Goal: Task Accomplishment & Management: Use online tool/utility

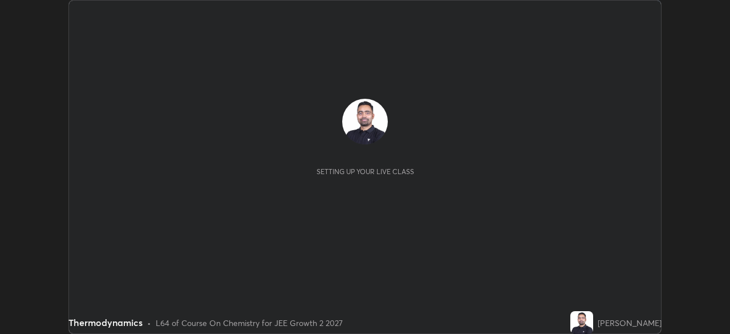
scroll to position [334, 730]
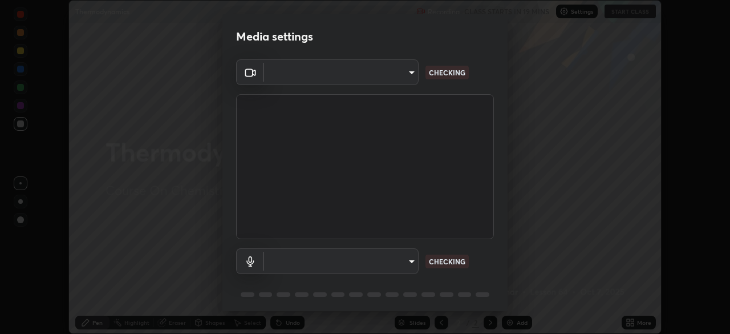
type input "b0dbb3b92abe51c0a200421dabcc31d5eeb9cbda50854e8bbcee9f88c8f391b2"
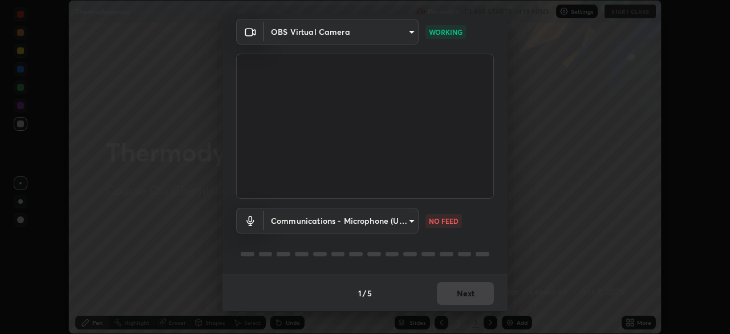
click at [353, 217] on body "Erase all Thermodynamics Recording CLASS STARTS IN 19 MINS Settings START CLASS…" at bounding box center [365, 167] width 730 height 334
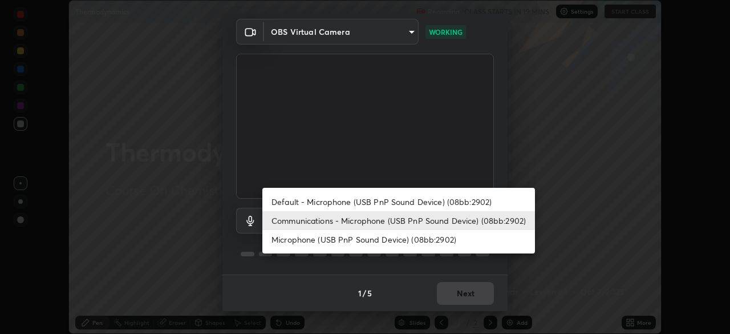
click at [348, 203] on li "Default - Microphone (USB PnP Sound Device) (08bb:2902)" at bounding box center [398, 201] width 273 height 19
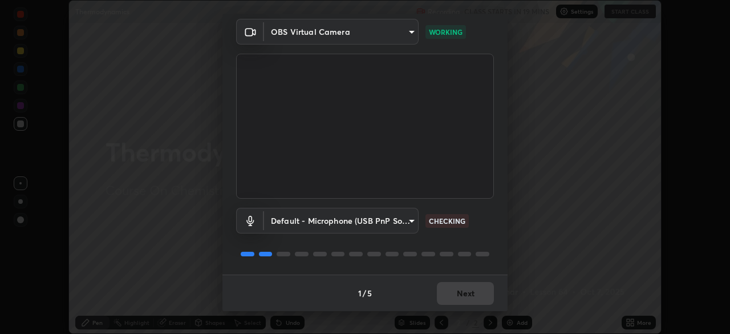
click at [343, 221] on body "Erase all Thermodynamics Recording CLASS STARTS IN 19 MINS Settings START CLASS…" at bounding box center [365, 167] width 730 height 334
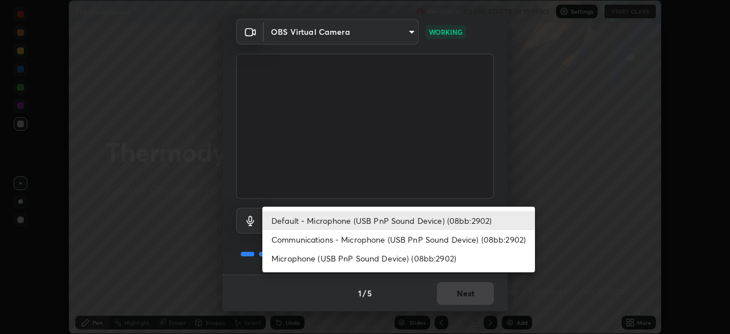
click at [338, 242] on li "Communications - Microphone (USB PnP Sound Device) (08bb:2902)" at bounding box center [398, 239] width 273 height 19
type input "communications"
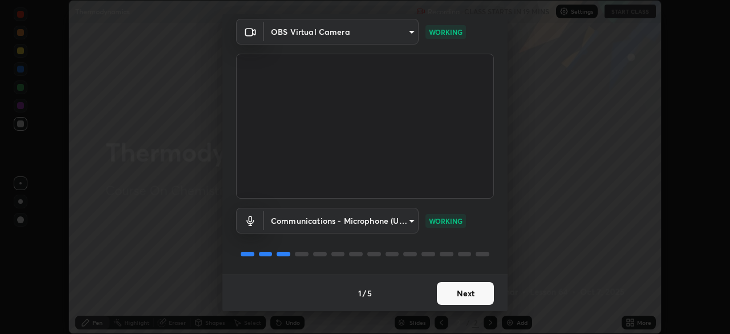
click at [459, 289] on button "Next" at bounding box center [465, 293] width 57 height 23
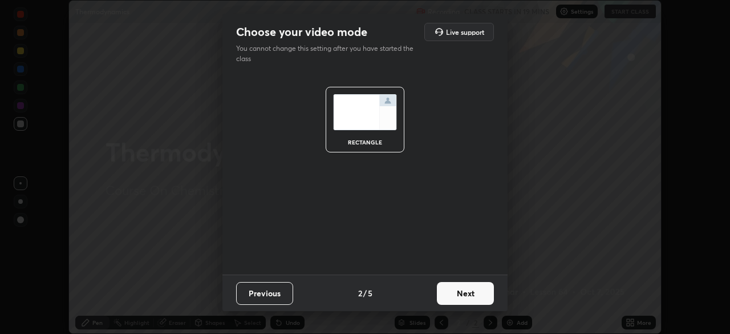
click at [466, 291] on button "Next" at bounding box center [465, 293] width 57 height 23
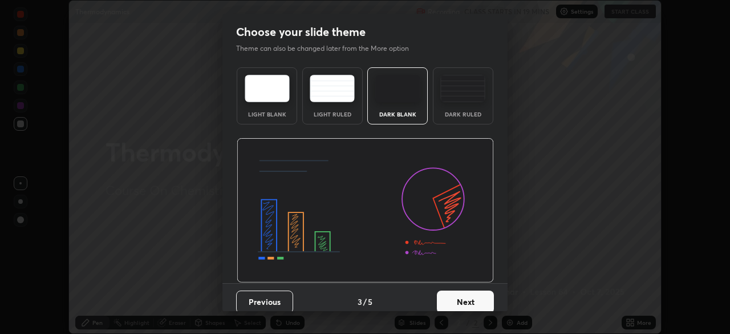
click at [463, 290] on button "Next" at bounding box center [465, 301] width 57 height 23
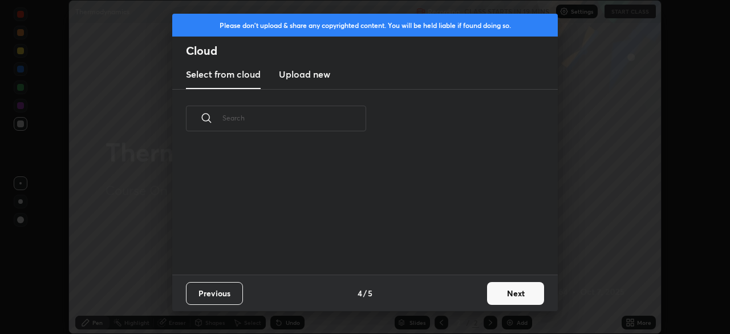
scroll to position [127, 366]
click at [504, 292] on button "Next" at bounding box center [515, 293] width 57 height 23
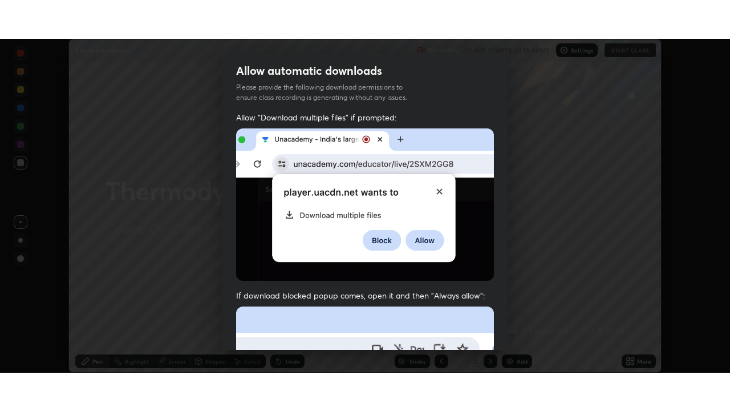
scroll to position [273, 0]
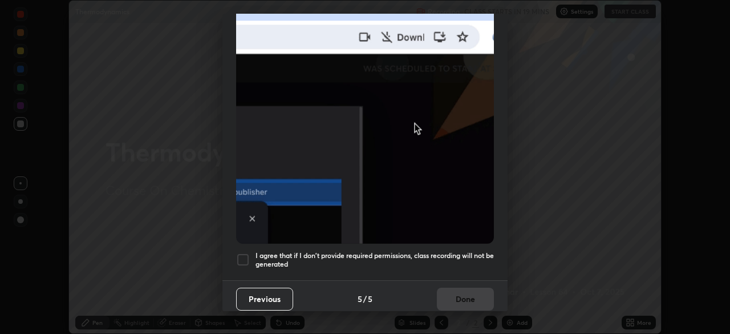
click at [246, 253] on div at bounding box center [243, 260] width 14 height 14
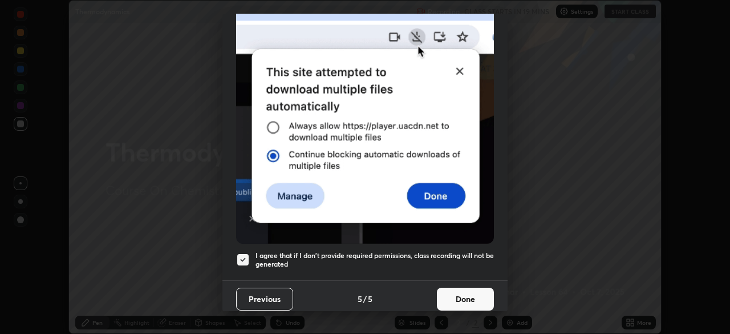
click at [462, 293] on button "Done" at bounding box center [465, 299] width 57 height 23
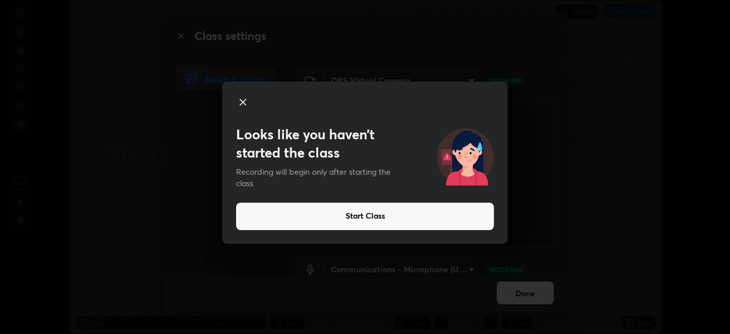
click at [391, 213] on button "Start Class" at bounding box center [365, 216] width 258 height 27
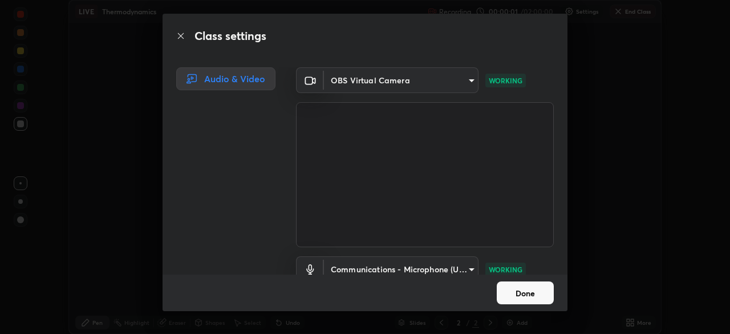
click at [532, 293] on button "Done" at bounding box center [525, 292] width 57 height 23
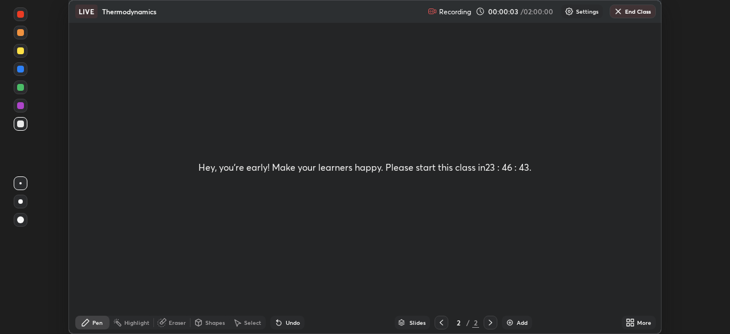
click at [439, 128] on div "Hey, you're early! Make your learners happy. Please start this class in 23 : 46…" at bounding box center [365, 167] width 592 height 333
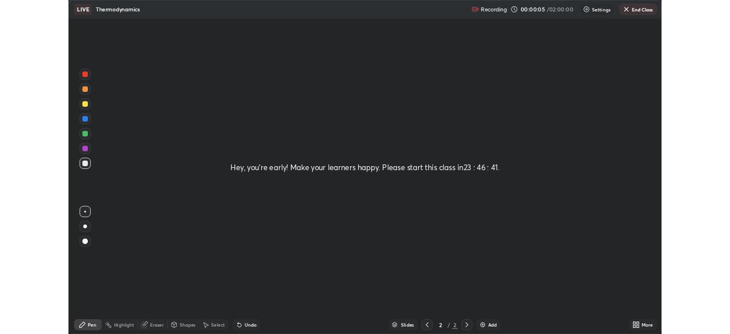
scroll to position [411, 730]
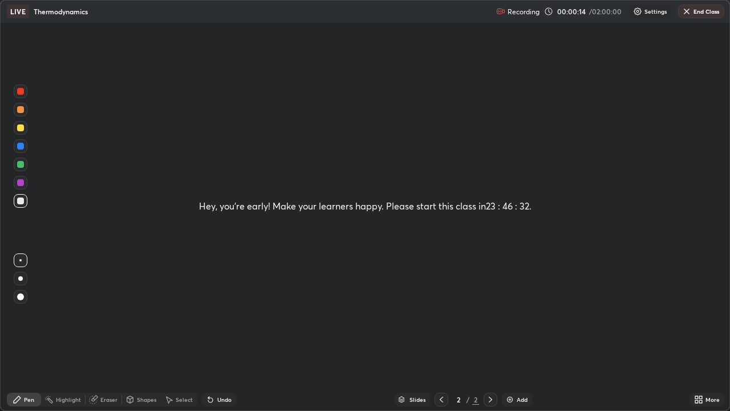
click at [701, 333] on icon at bounding box center [700, 397] width 3 height 3
click at [641, 333] on icon at bounding box center [639, 354] width 9 height 9
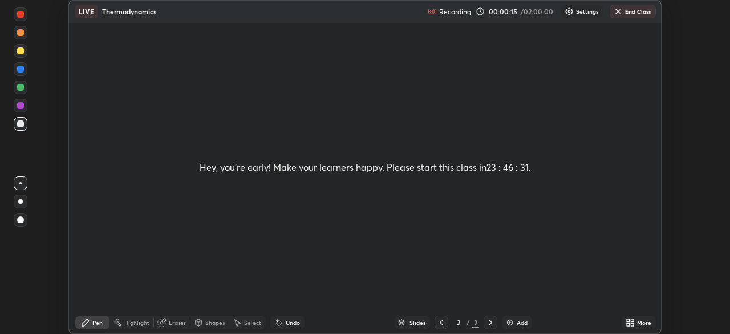
scroll to position [56721, 56324]
